Goal: Check status: Check status

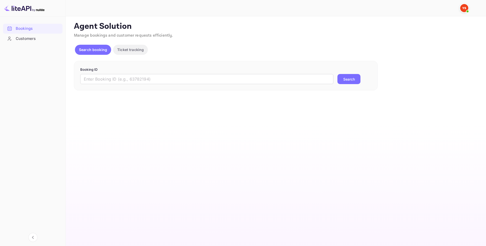
drag, startPoint x: 0, startPoint y: 0, endPoint x: 150, endPoint y: 85, distance: 172.4
click at [150, 85] on div "Booking ID ​ Search" at bounding box center [226, 76] width 304 height 30
click at [149, 82] on input "text" at bounding box center [206, 79] width 253 height 10
paste input "9925721"
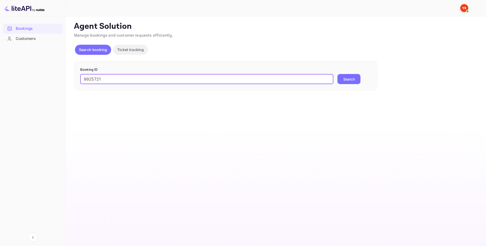
type input "9925721"
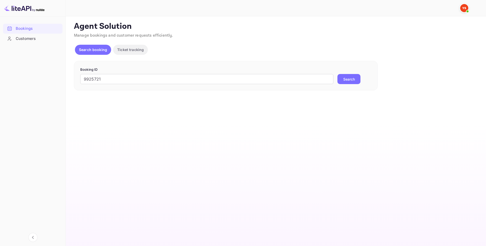
click at [342, 84] on button "Search" at bounding box center [348, 79] width 23 height 10
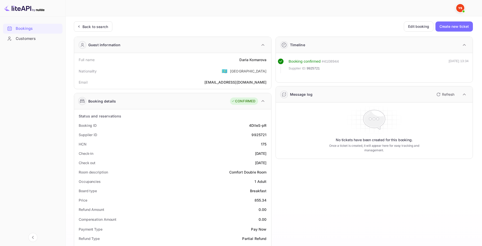
click at [262, 133] on div "9925721" at bounding box center [259, 134] width 15 height 5
click at [260, 134] on div "9925721" at bounding box center [259, 134] width 15 height 5
drag, startPoint x: 245, startPoint y: 61, endPoint x: 268, endPoint y: 61, distance: 22.5
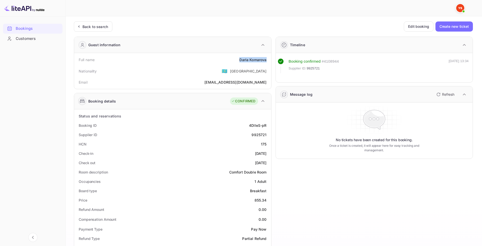
click at [268, 61] on div "Full name [PERSON_NAME]" at bounding box center [172, 59] width 193 height 9
copy div "[PERSON_NAME]"
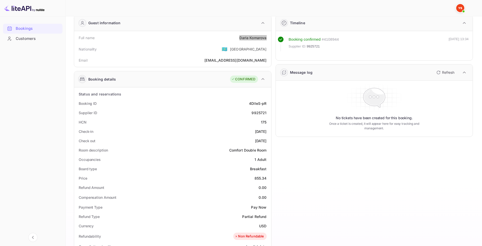
scroll to position [25, 0]
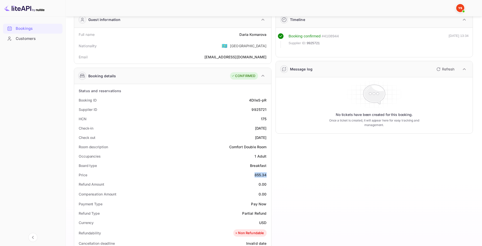
drag, startPoint x: 250, startPoint y: 174, endPoint x: 269, endPoint y: 174, distance: 19.2
click at [269, 174] on div "Status and reservations Booking ID 4DlIeS-pR Supplier ID 9925721 HCN 175 Check-…" at bounding box center [172, 233] width 197 height 299
copy div "855.34"
click at [256, 107] on div "9925721" at bounding box center [259, 109] width 15 height 5
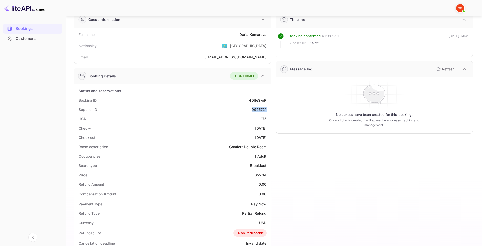
copy div "9925721"
